Goal: Navigation & Orientation: Find specific page/section

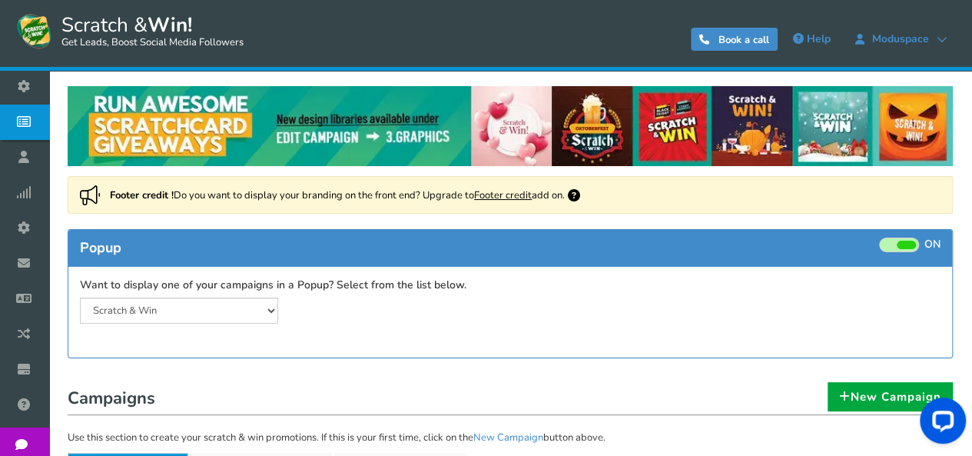
click at [456, 51] on div "0 WARNING Book a call Help Moduspace Moduspace [EMAIL_ADDRESS][DOMAIN_NAME] Bil…" at bounding box center [646, 39] width 643 height 55
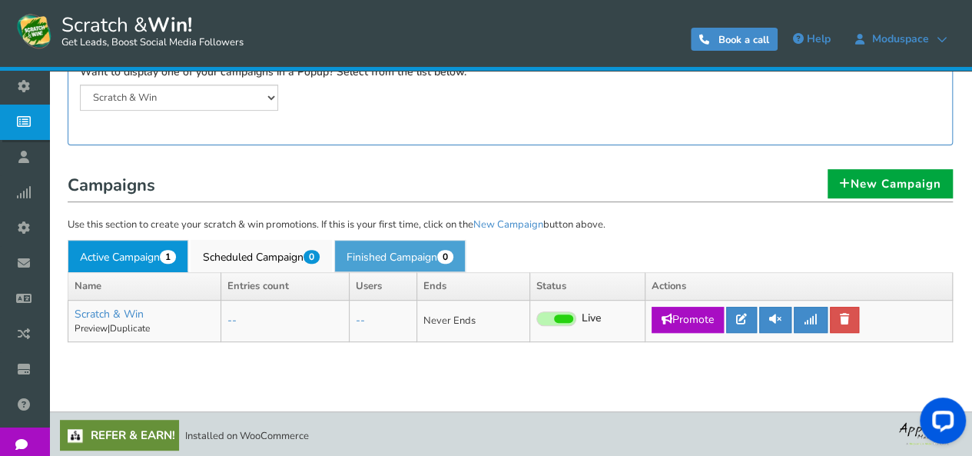
click at [416, 262] on link "Finished Campaign 0" at bounding box center [399, 256] width 131 height 32
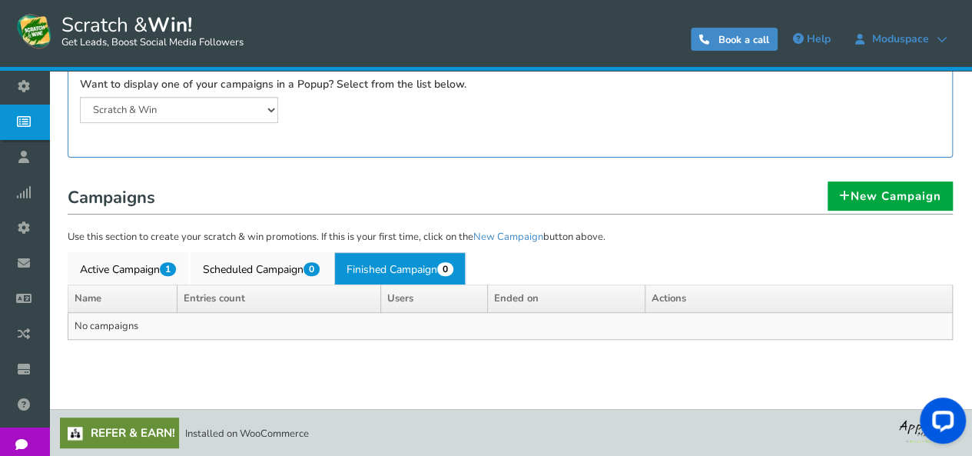
scroll to position [198, 0]
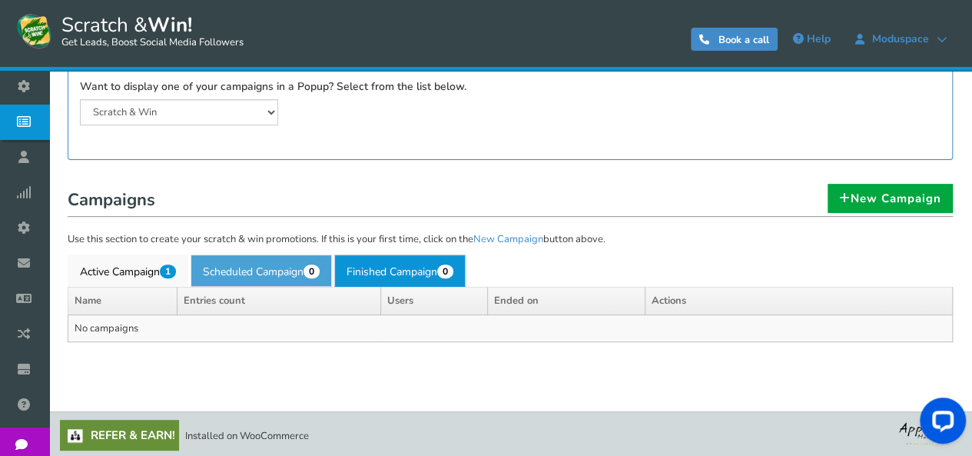
drag, startPoint x: 305, startPoint y: 260, endPoint x: 168, endPoint y: 267, distance: 137.7
click at [304, 260] on link "Scheduled Campaign 0" at bounding box center [261, 270] width 141 height 32
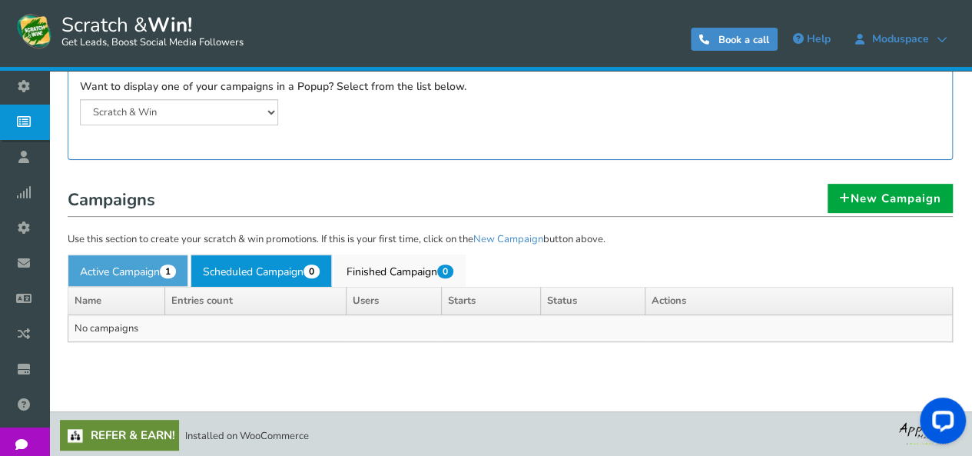
click at [151, 267] on link "Active Campaign 1" at bounding box center [128, 270] width 121 height 32
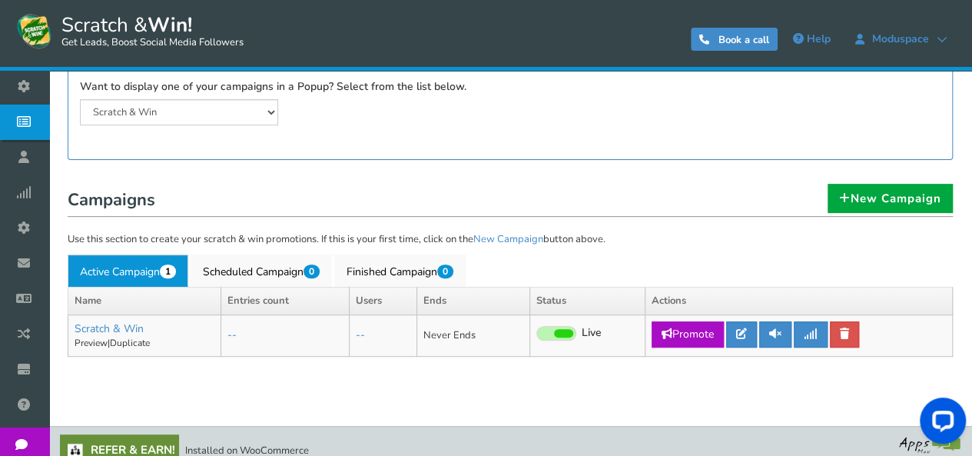
scroll to position [213, 0]
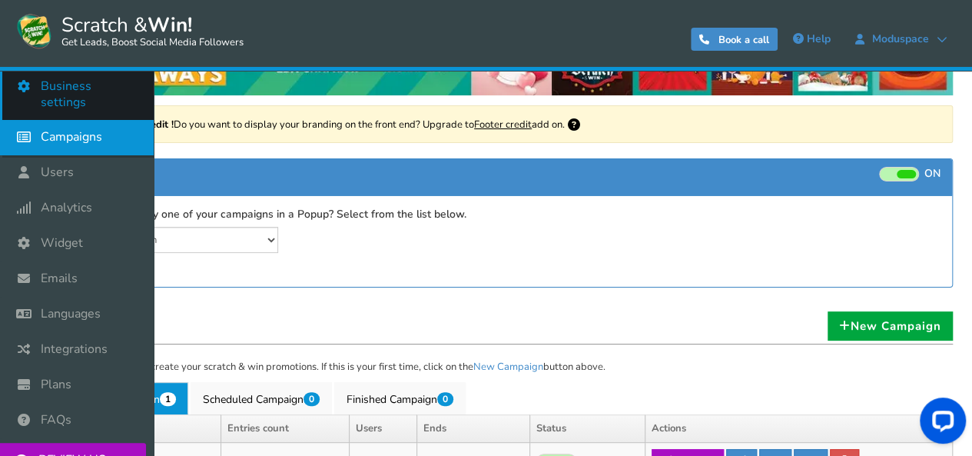
scroll to position [59, 0]
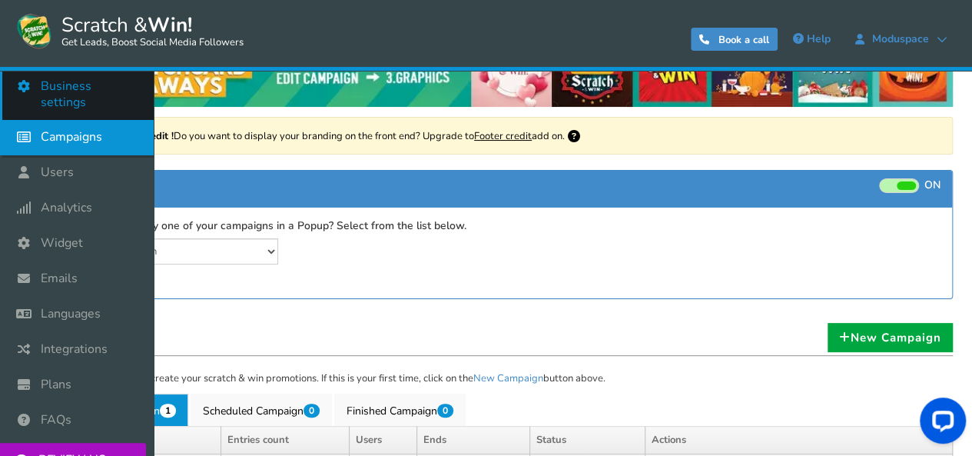
click at [65, 91] on span "Business settings" at bounding box center [90, 94] width 98 height 32
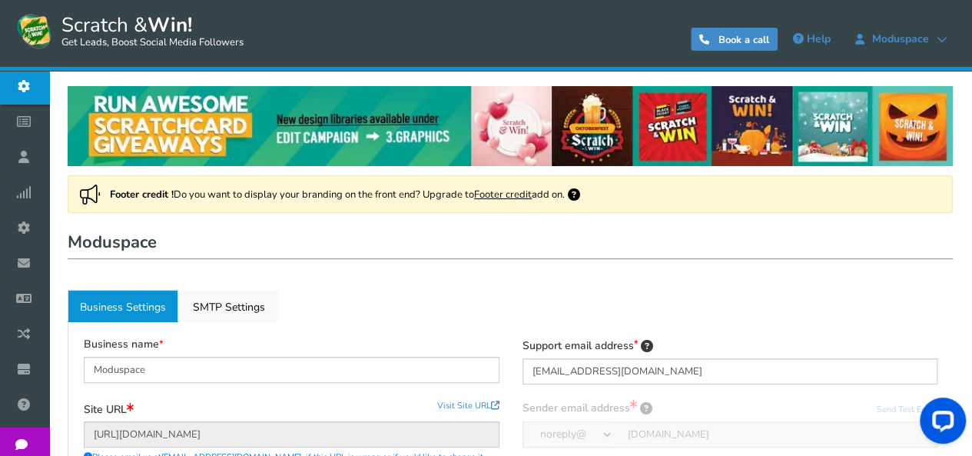
scroll to position [231, 0]
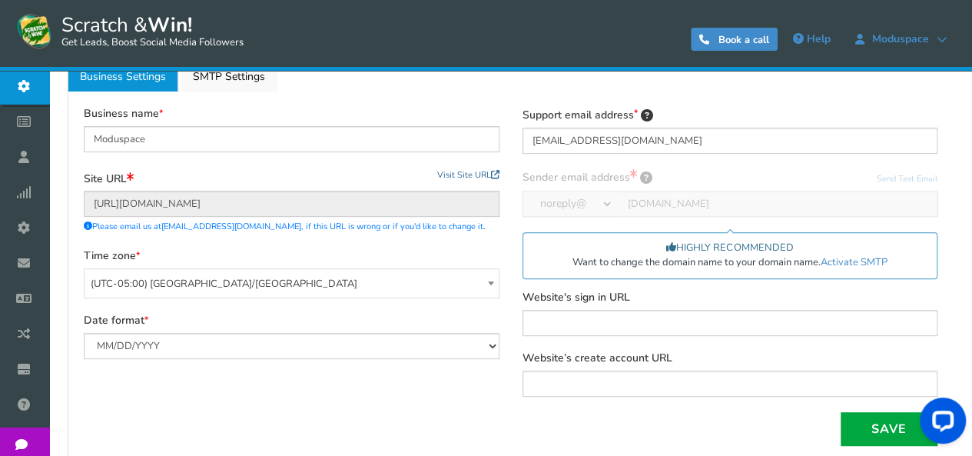
click at [450, 175] on link "Visit Site URL" at bounding box center [468, 175] width 62 height 12
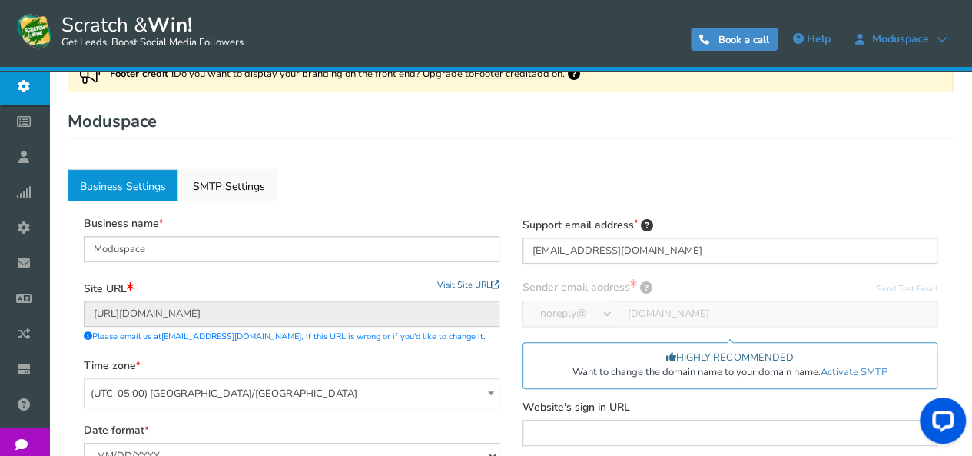
scroll to position [154, 0]
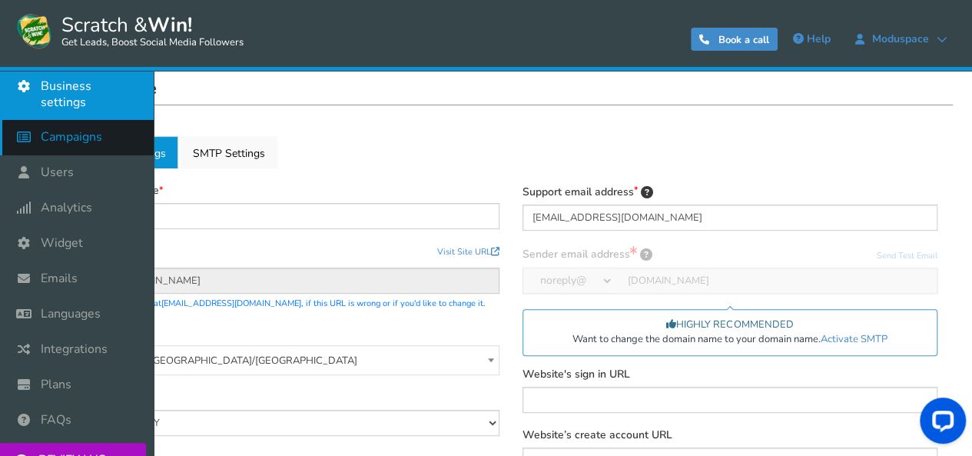
click at [55, 136] on span "Campaigns" at bounding box center [71, 137] width 61 height 16
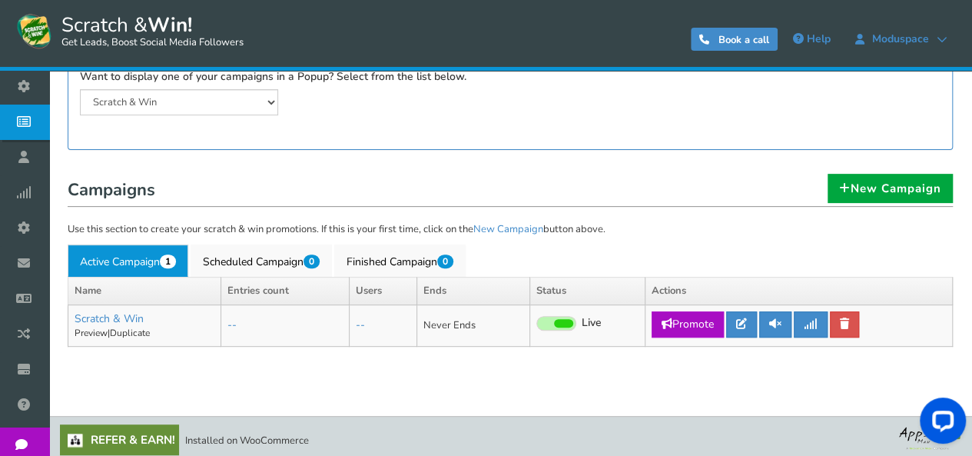
scroll to position [214, 0]
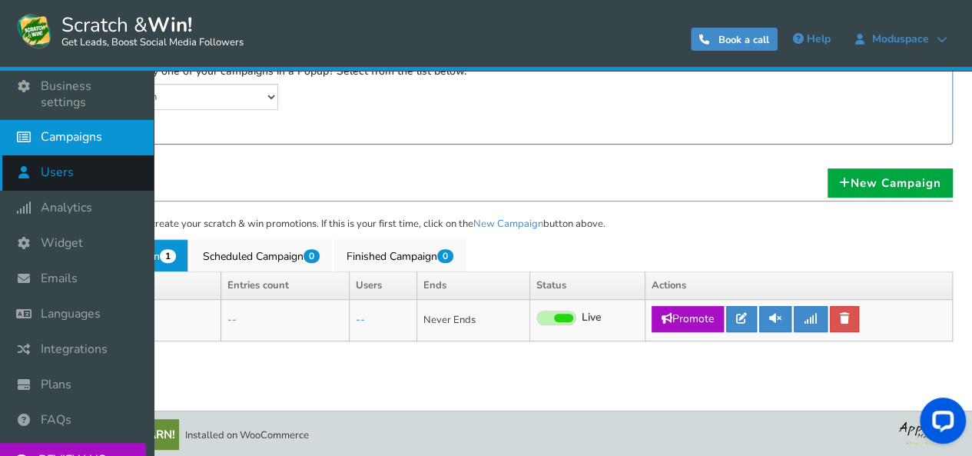
click at [60, 175] on span "Users" at bounding box center [57, 172] width 33 height 16
